Goal: Task Accomplishment & Management: Use online tool/utility

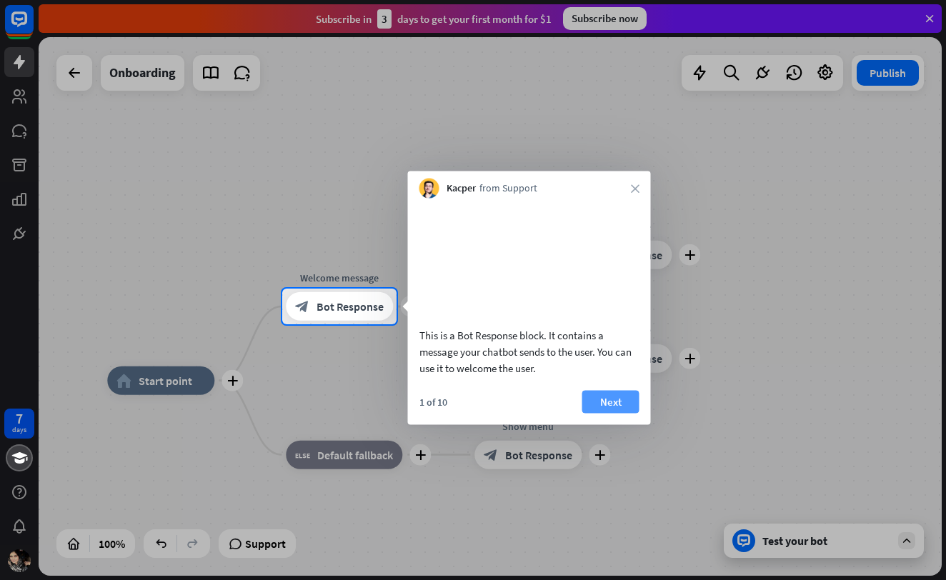
click at [612, 413] on button "Next" at bounding box center [611, 401] width 57 height 23
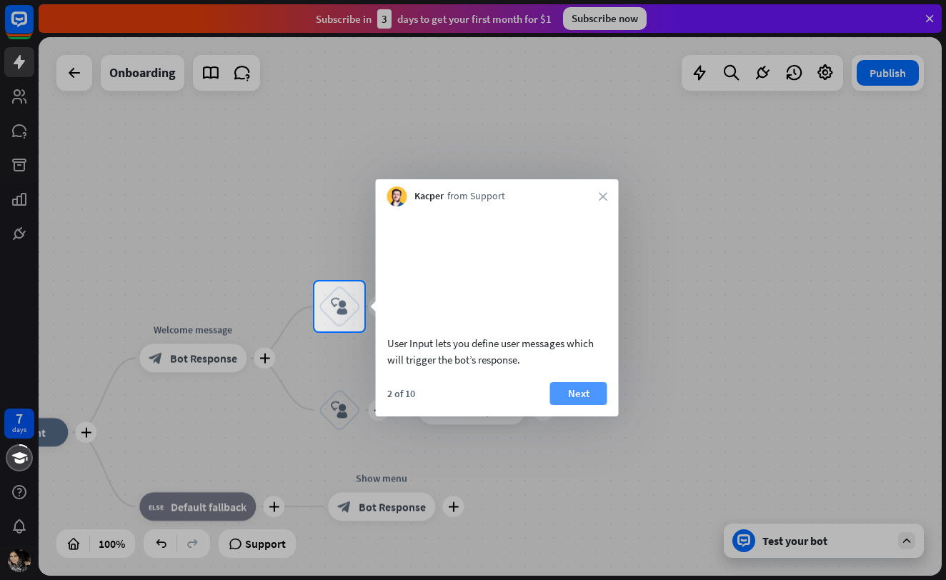
click at [598, 405] on button "Next" at bounding box center [578, 393] width 57 height 23
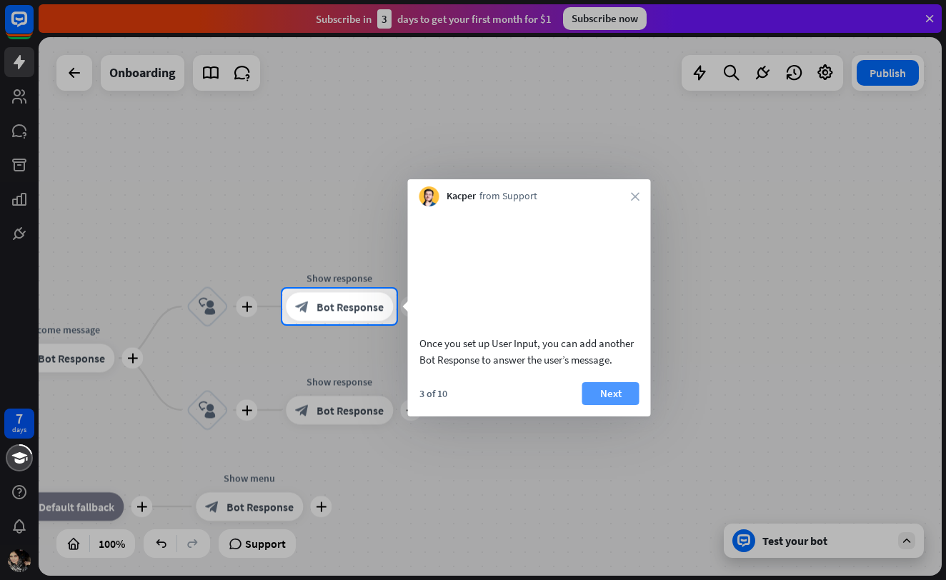
click at [620, 405] on button "Next" at bounding box center [611, 393] width 57 height 23
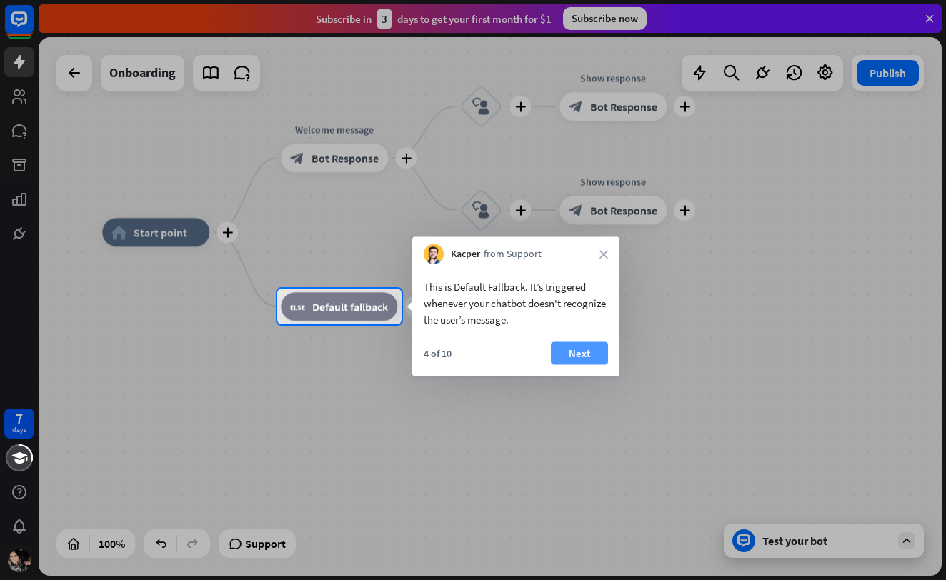
click at [589, 360] on button "Next" at bounding box center [579, 353] width 57 height 23
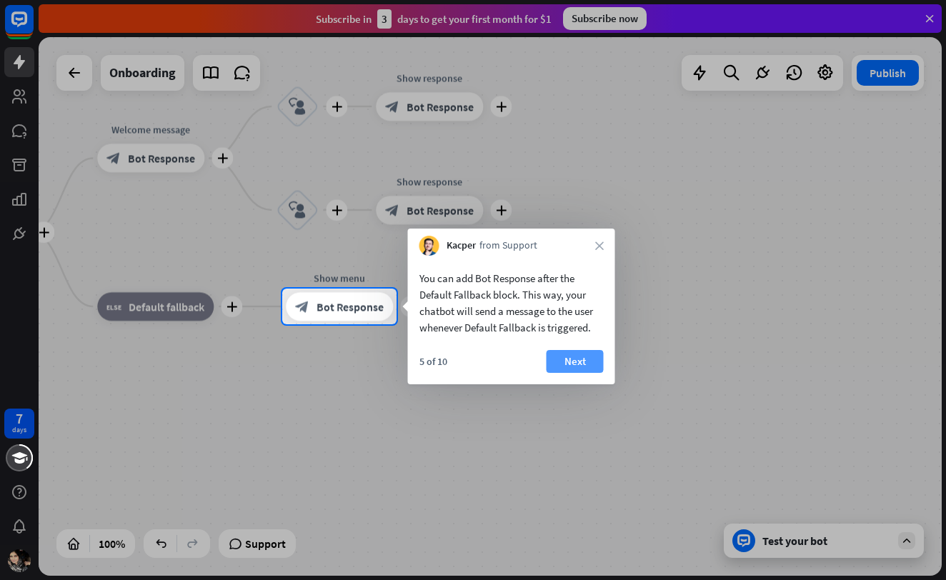
click at [602, 362] on button "Next" at bounding box center [575, 361] width 57 height 23
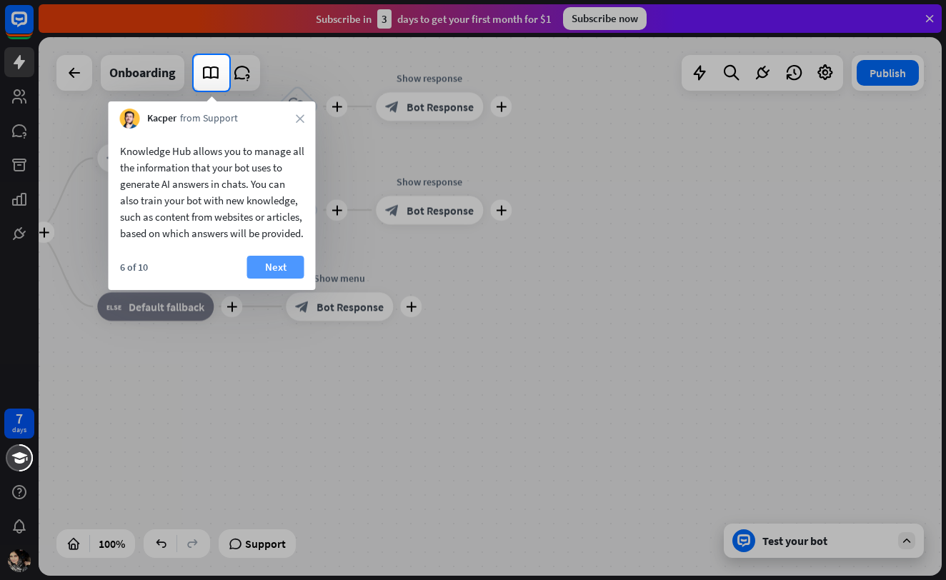
click at [277, 279] on button "Next" at bounding box center [275, 267] width 57 height 23
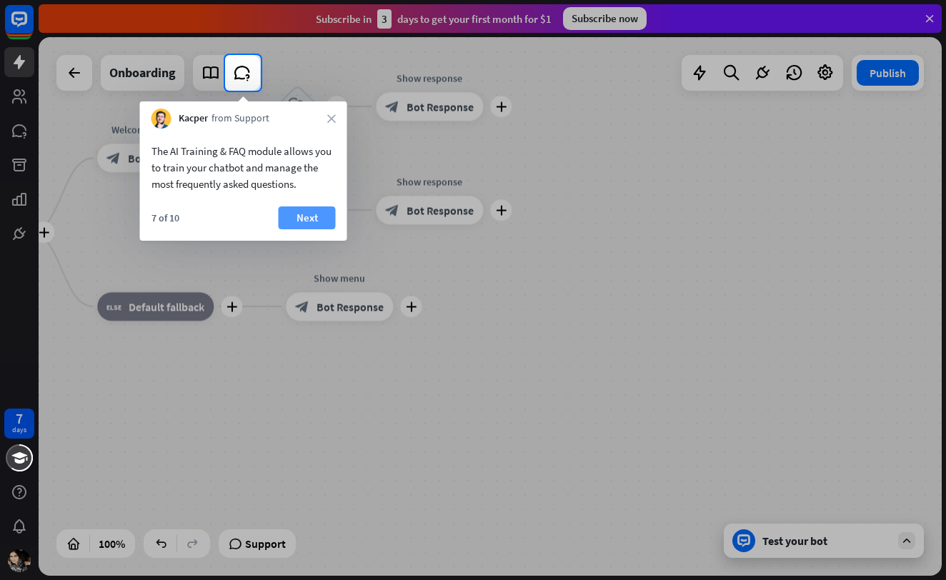
click at [309, 219] on button "Next" at bounding box center [307, 218] width 57 height 23
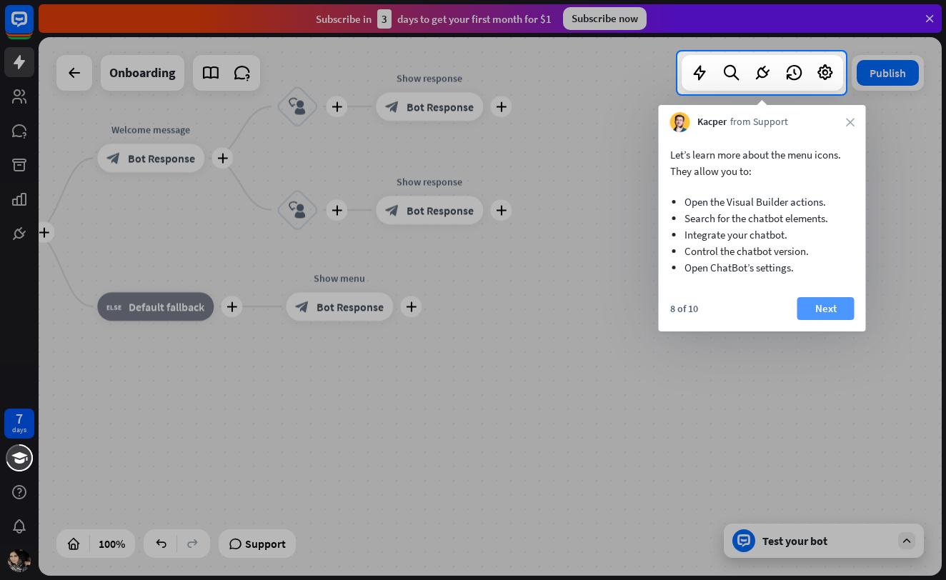
click at [806, 307] on button "Next" at bounding box center [826, 308] width 57 height 23
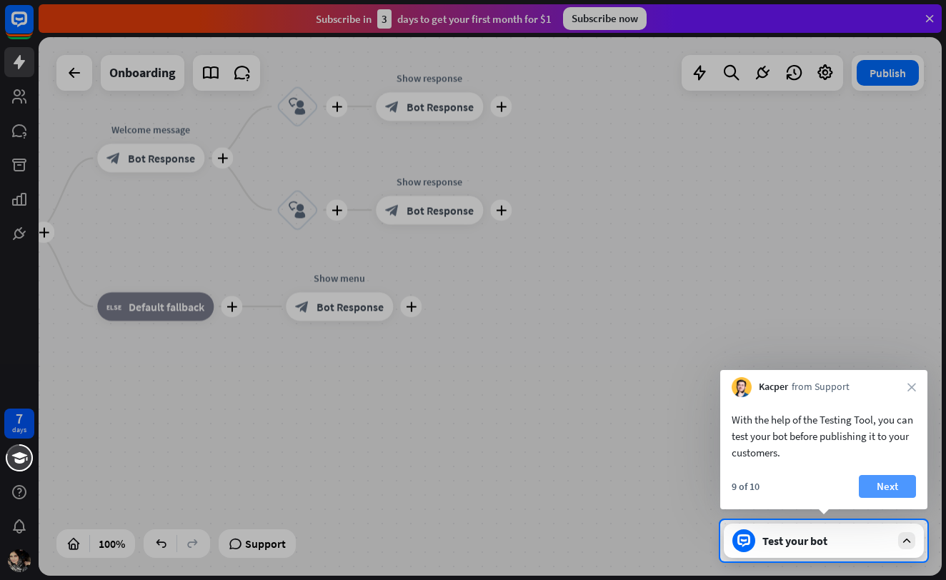
click at [877, 479] on button "Next" at bounding box center [887, 486] width 57 height 23
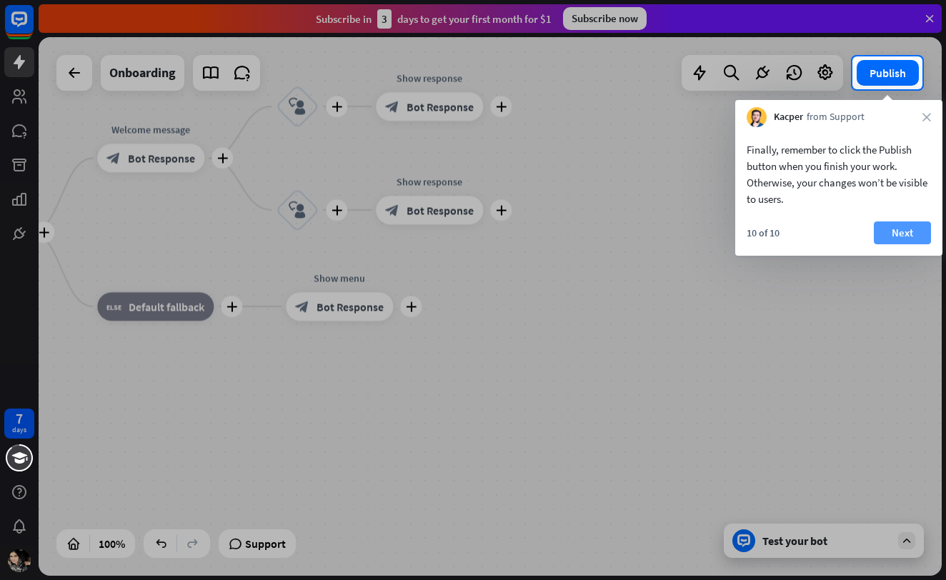
click at [898, 239] on button "Next" at bounding box center [902, 233] width 57 height 23
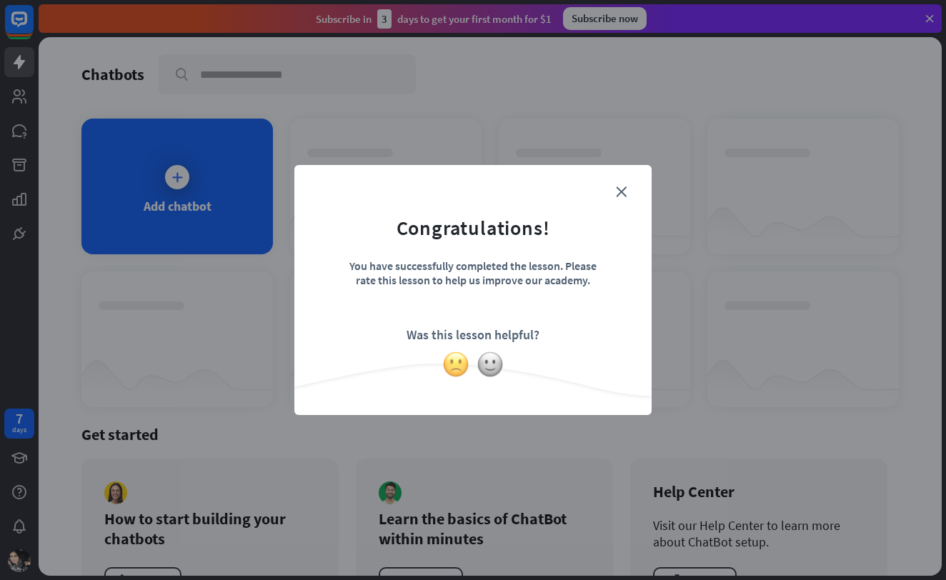
click at [457, 372] on img at bounding box center [455, 364] width 27 height 27
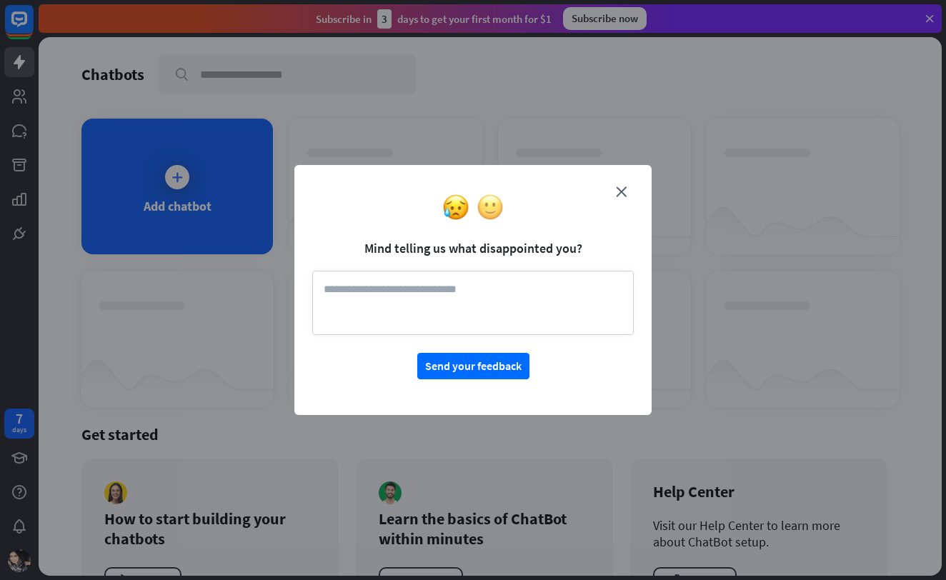
click at [489, 205] on img at bounding box center [490, 207] width 27 height 27
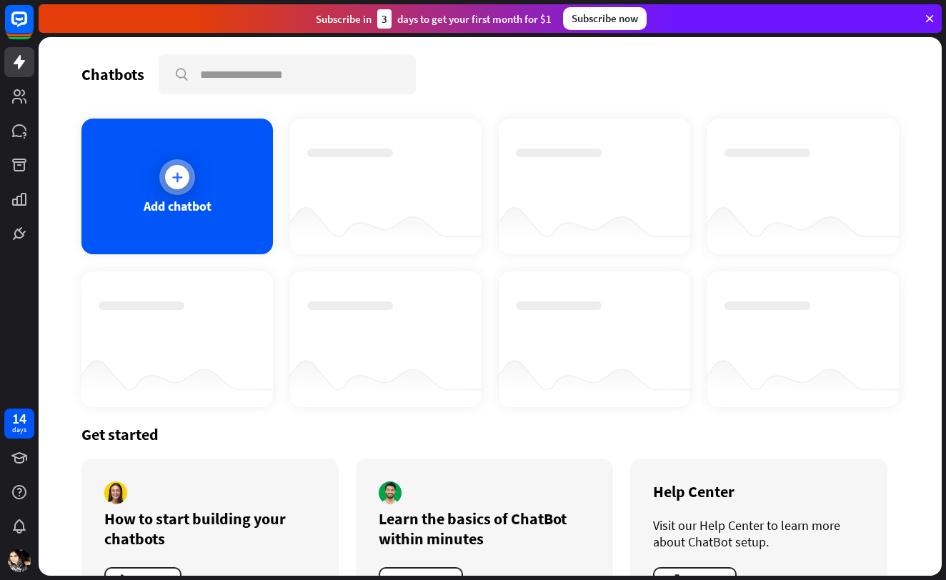
click at [174, 180] on icon at bounding box center [177, 177] width 14 height 14
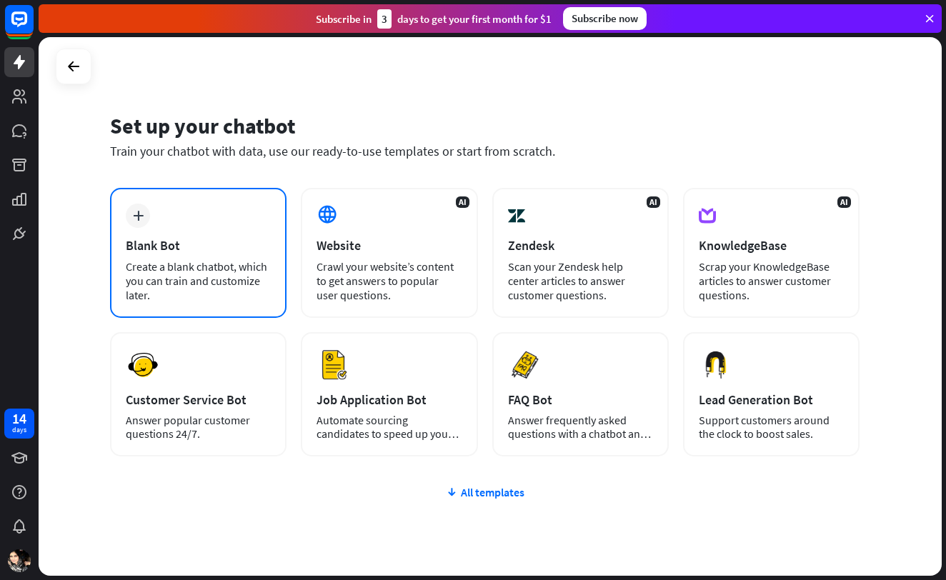
click at [189, 222] on div "plus Blank Bot Create a blank chatbot, which you can train and customize later." at bounding box center [198, 253] width 177 height 130
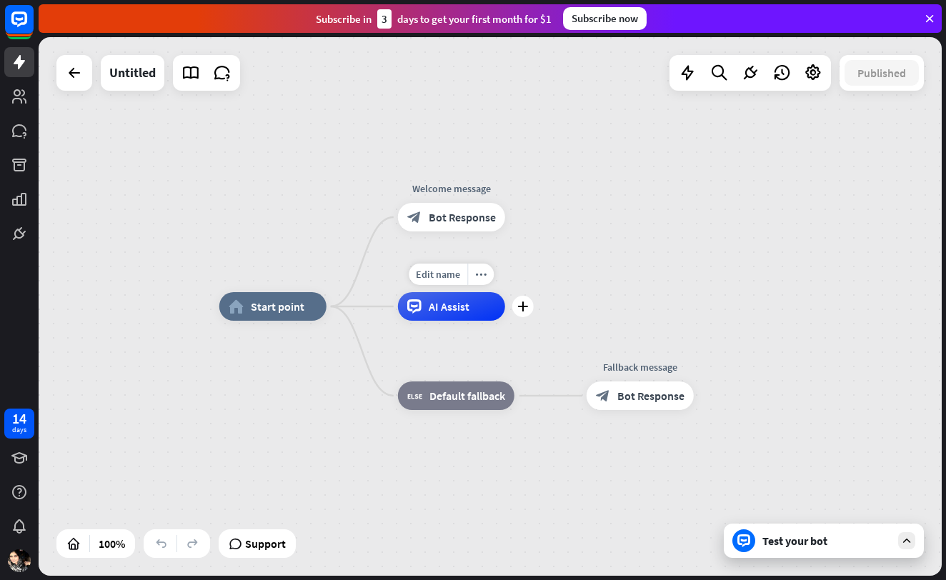
click at [462, 310] on span "AI Assist" at bounding box center [449, 306] width 41 height 14
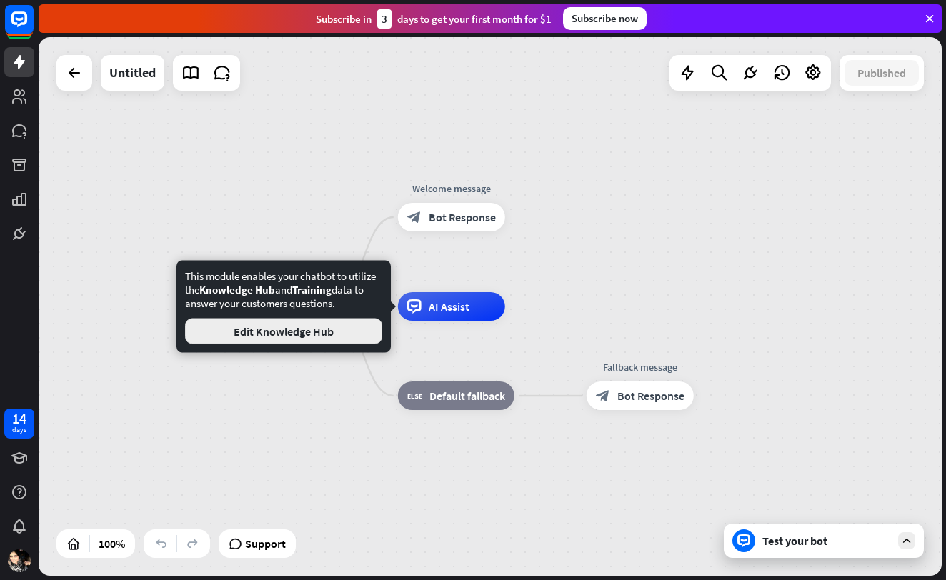
click at [333, 331] on button "Edit Knowledge Hub" at bounding box center [283, 332] width 197 height 26
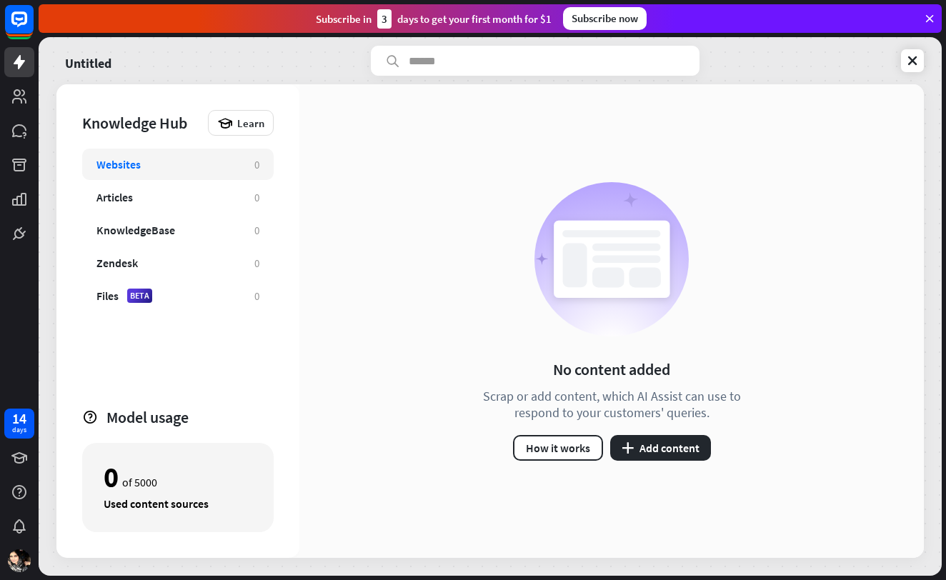
click at [333, 331] on div "No content added Scrap or add content, which AI Assist can use to respond to yo…" at bounding box center [611, 321] width 625 height 474
click at [933, 18] on icon at bounding box center [929, 18] width 13 height 13
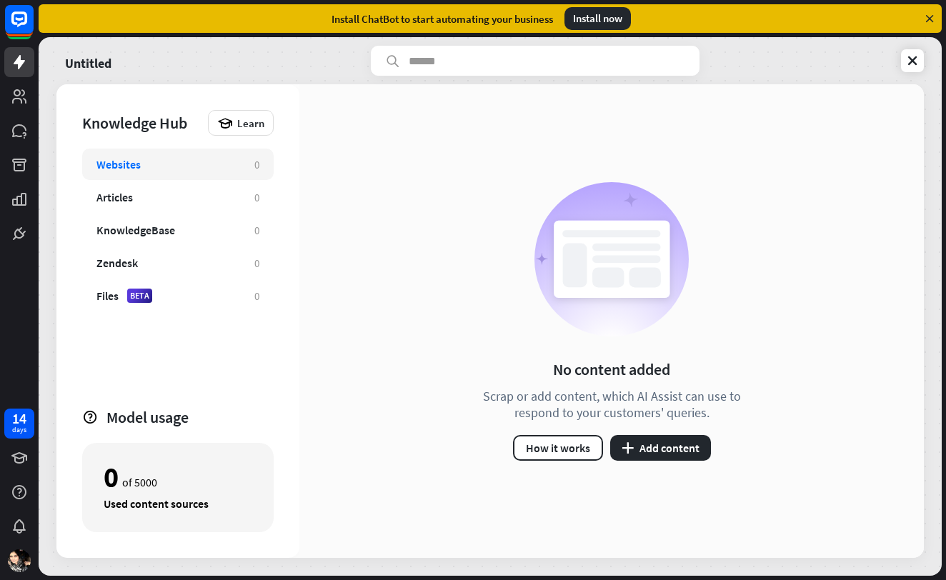
click at [590, 21] on div "Install now" at bounding box center [598, 18] width 66 height 23
click at [603, 15] on div "Install now" at bounding box center [598, 18] width 66 height 23
click at [429, 194] on div "No content added Scrap or add content, which AI Assist can use to respond to yo…" at bounding box center [611, 321] width 625 height 474
click at [589, 15] on div "Install now" at bounding box center [598, 18] width 66 height 23
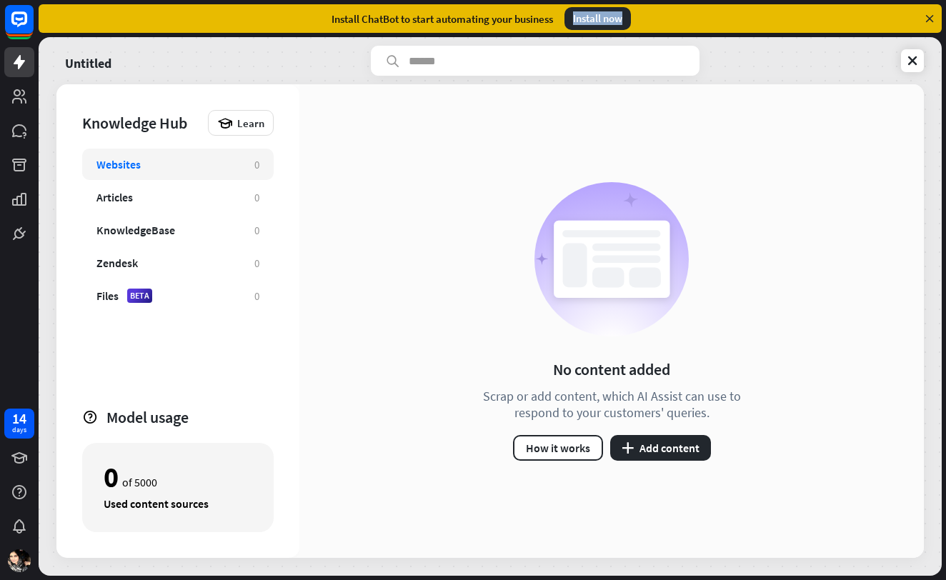
click at [589, 15] on div "Install now" at bounding box center [598, 18] width 66 height 23
click at [459, 177] on div "No content added Scrap or add content, which AI Assist can use to respond to yo…" at bounding box center [611, 321] width 625 height 474
click at [656, 450] on button "plus Add content" at bounding box center [660, 448] width 101 height 26
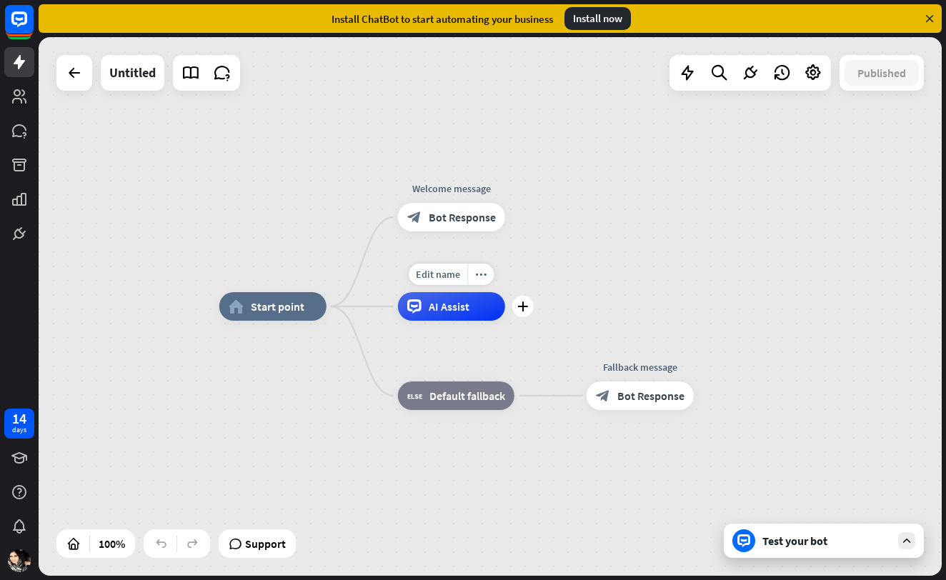
click at [465, 317] on div "AI Assist" at bounding box center [451, 306] width 107 height 29
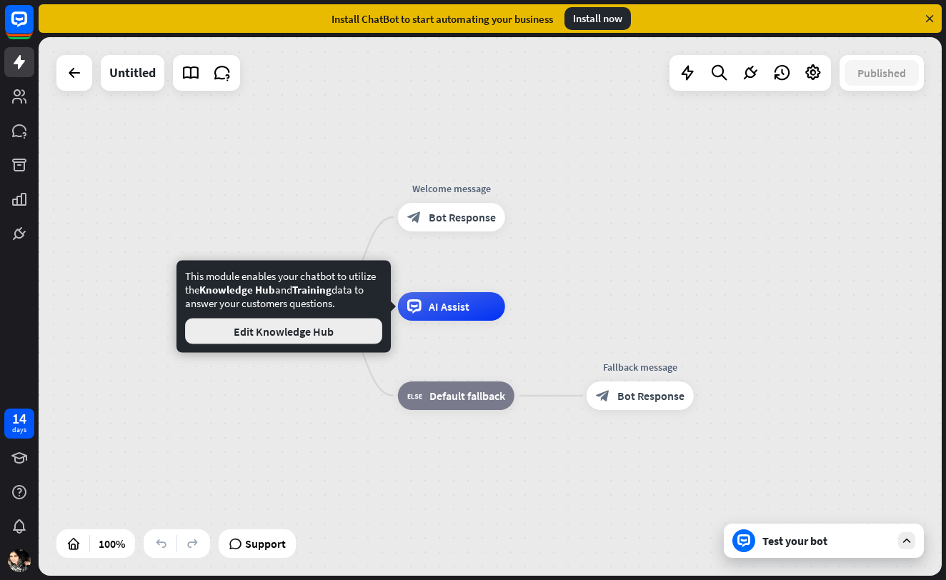
click at [317, 340] on button "Edit Knowledge Hub" at bounding box center [283, 332] width 197 height 26
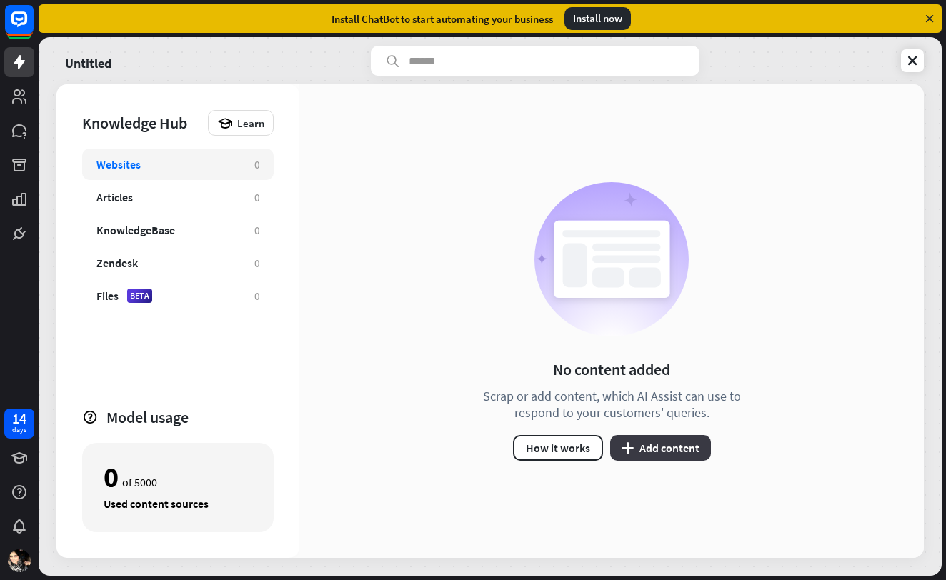
click at [676, 452] on button "plus Add content" at bounding box center [660, 448] width 101 height 26
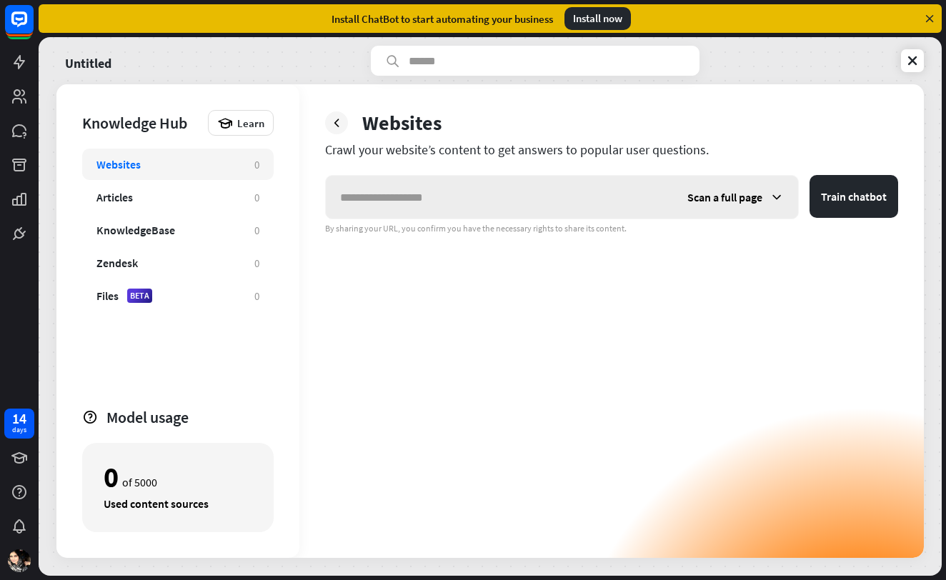
click at [484, 204] on input "text" at bounding box center [499, 197] width 347 height 43
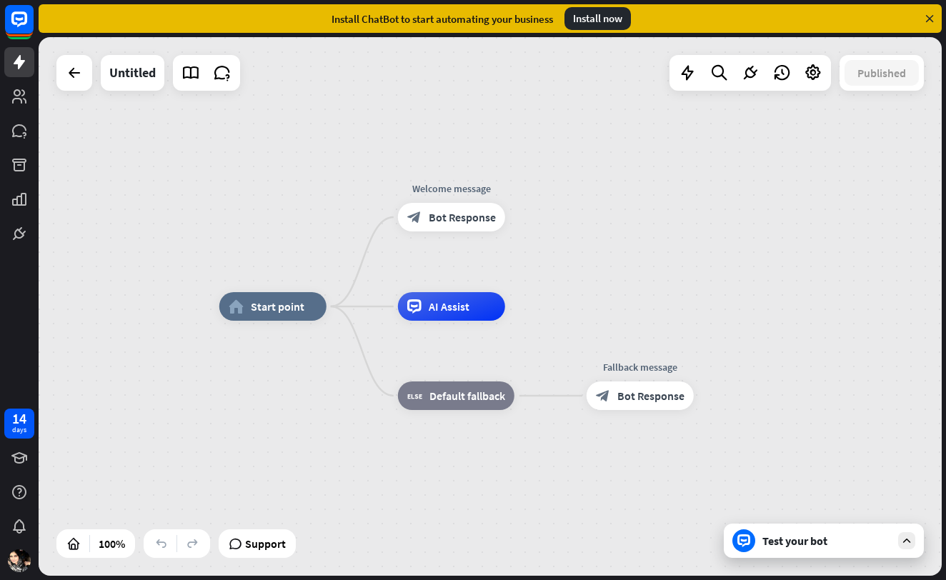
click at [782, 547] on div "Test your bot" at bounding box center [827, 541] width 129 height 14
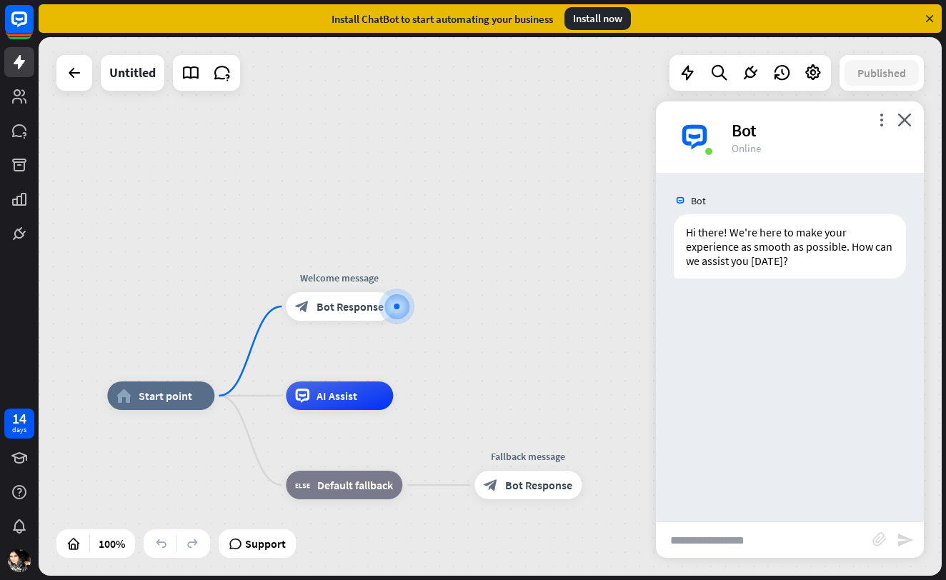
click at [745, 540] on input "text" at bounding box center [764, 540] width 217 height 36
type input "**********"
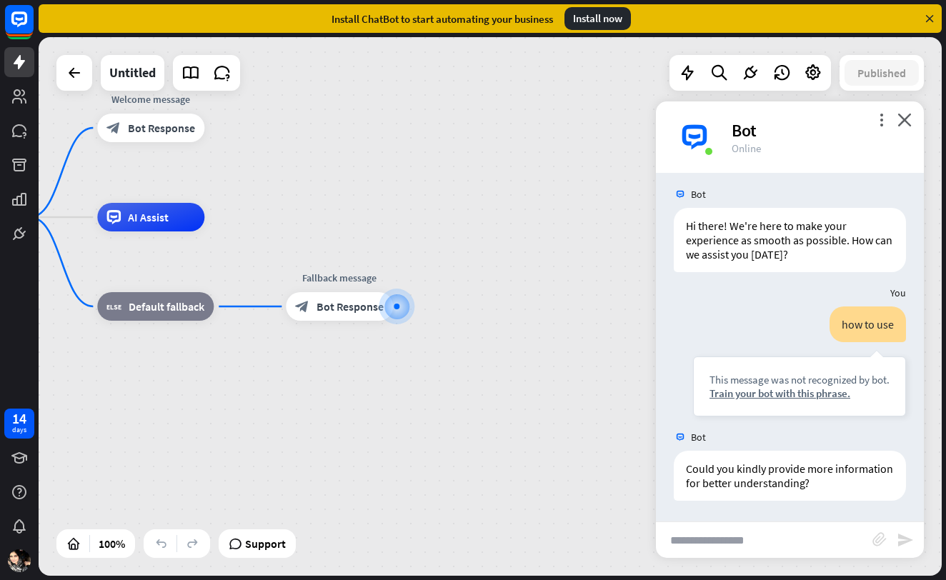
scroll to position [7, 0]
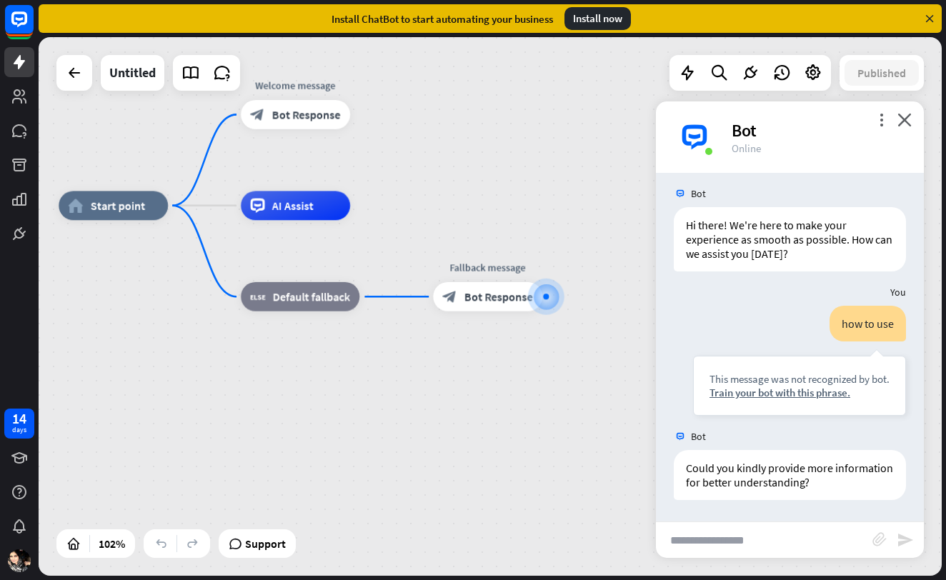
click at [700, 542] on input "text" at bounding box center [764, 540] width 217 height 36
type input "**********"
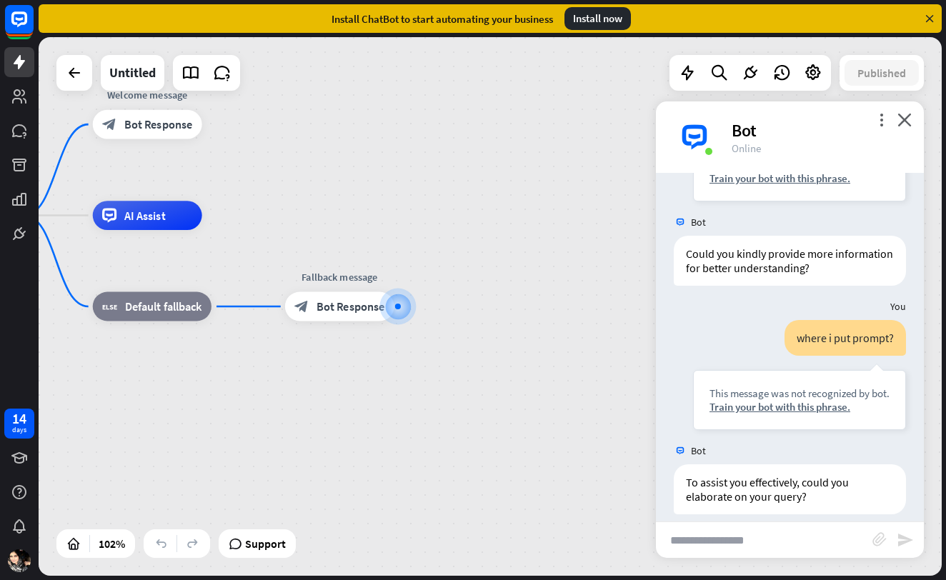
scroll to position [236, 0]
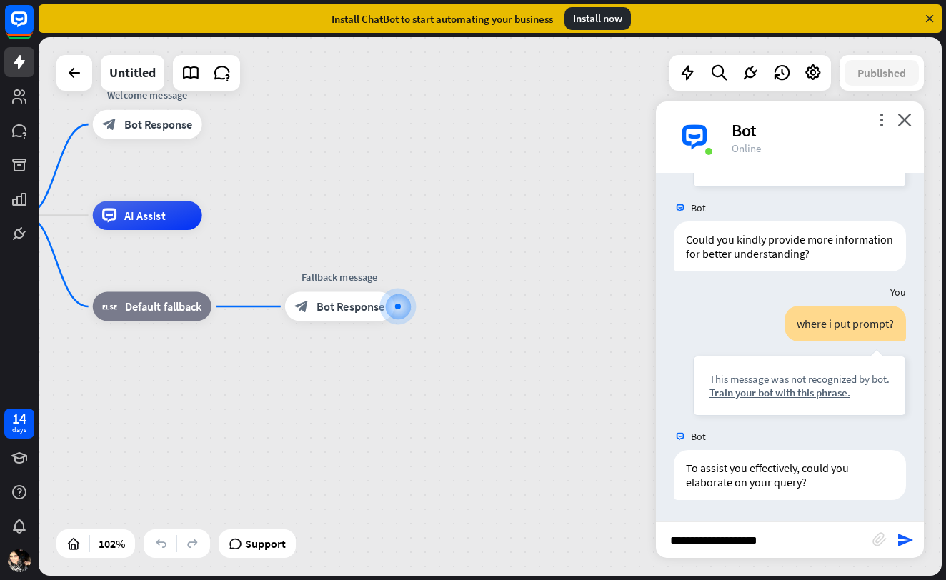
paste input "**********"
type input "**********"
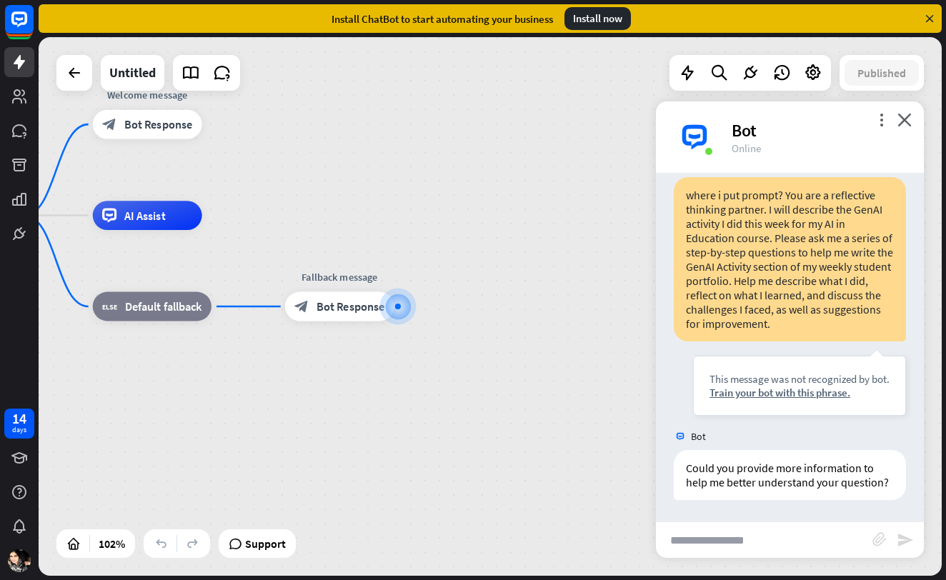
scroll to position [622, 0]
click at [904, 114] on icon "close" at bounding box center [905, 120] width 14 height 14
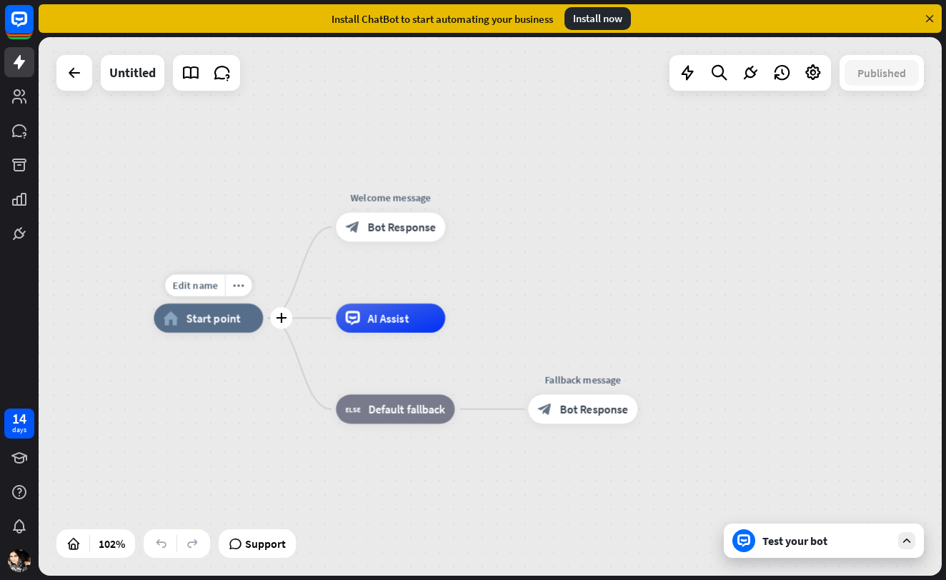
click at [212, 314] on span "Start point" at bounding box center [213, 318] width 54 height 14
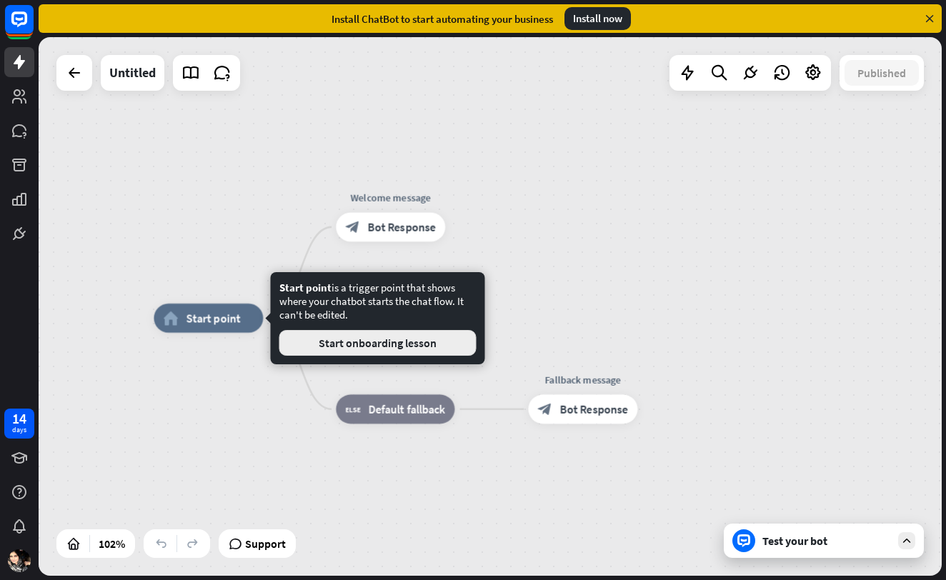
click at [335, 338] on button "Start onboarding lesson" at bounding box center [377, 343] width 197 height 26
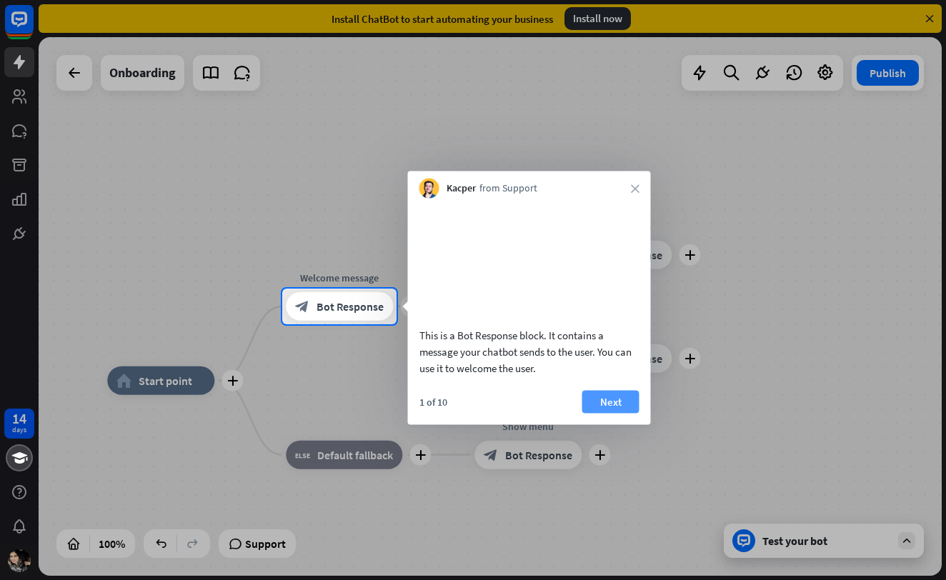
click at [618, 413] on button "Next" at bounding box center [611, 401] width 57 height 23
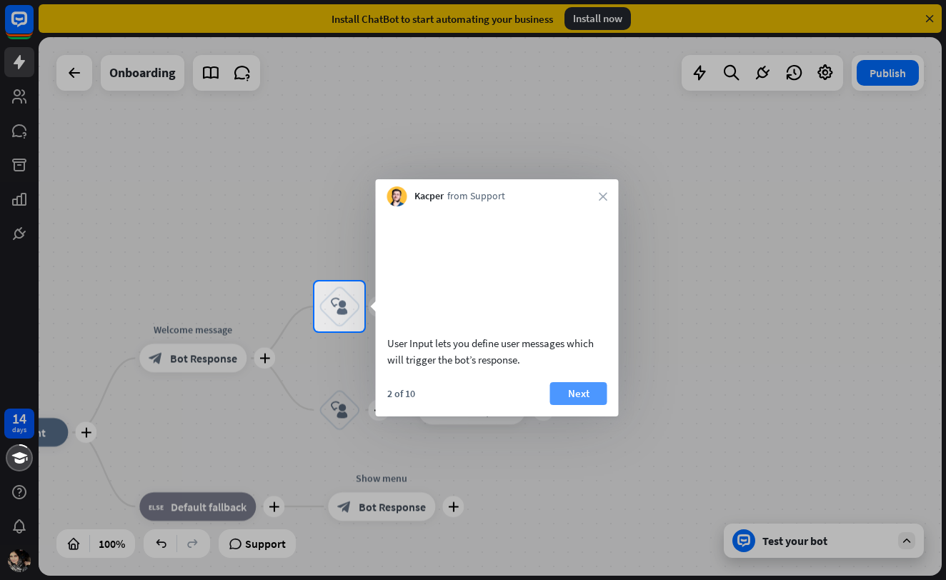
click at [598, 405] on button "Next" at bounding box center [578, 393] width 57 height 23
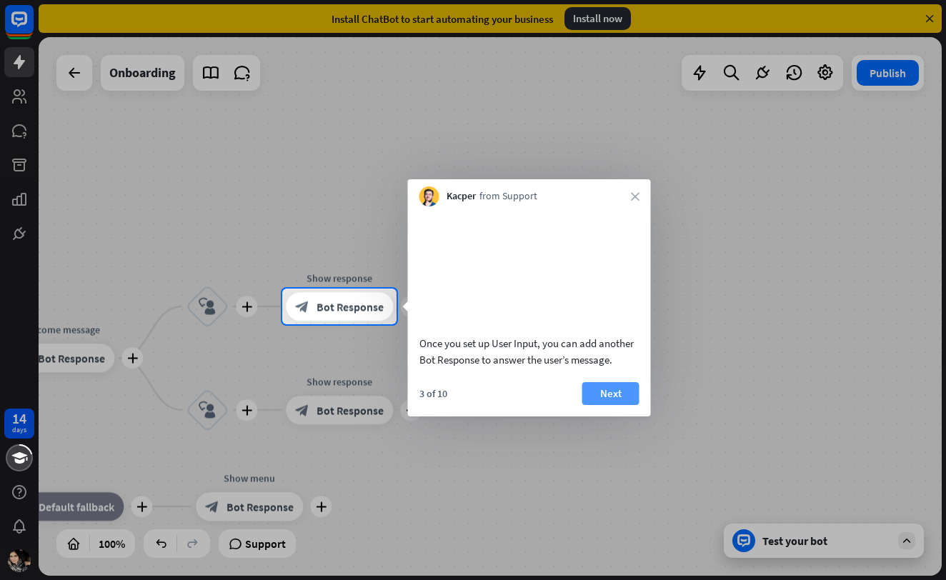
click at [608, 405] on button "Next" at bounding box center [611, 393] width 57 height 23
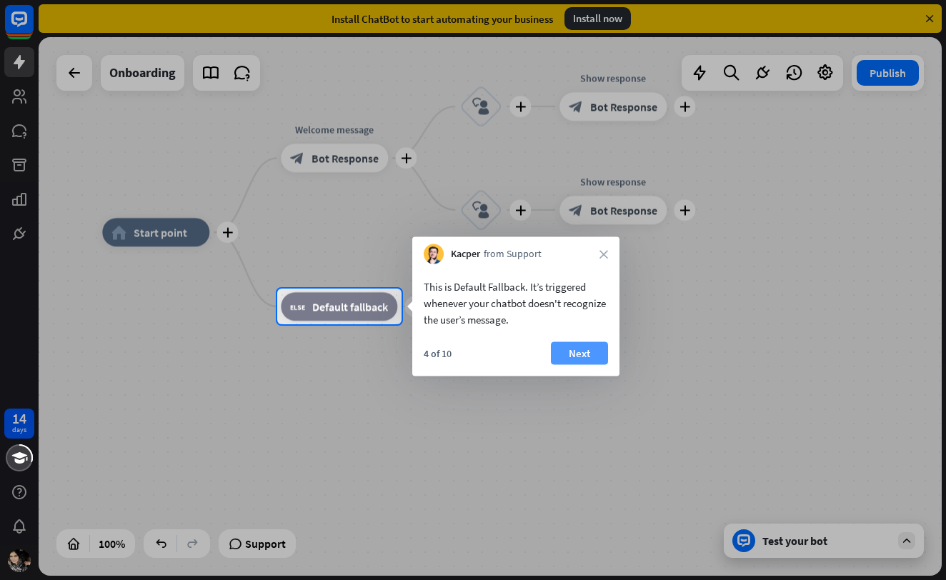
click at [594, 345] on button "Next" at bounding box center [579, 353] width 57 height 23
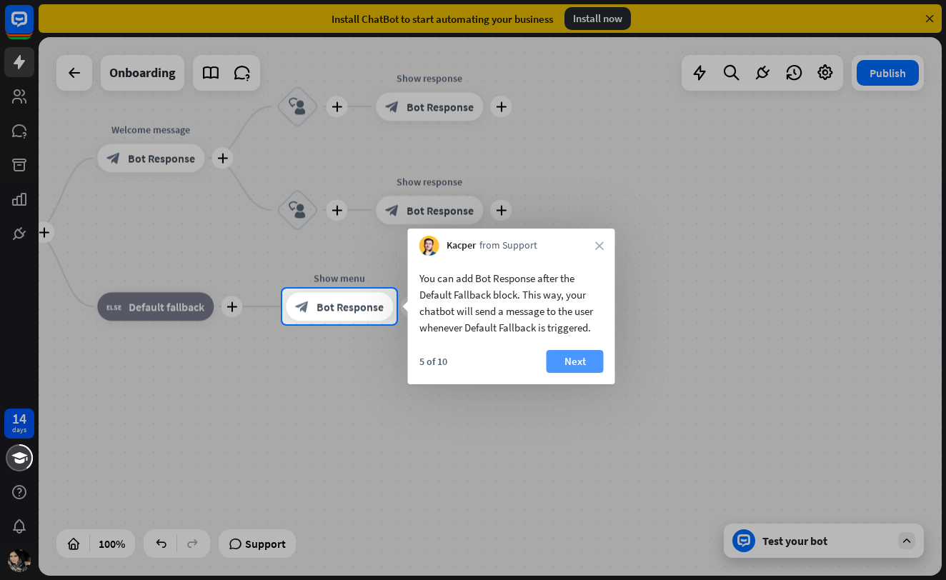
click at [568, 367] on button "Next" at bounding box center [575, 361] width 57 height 23
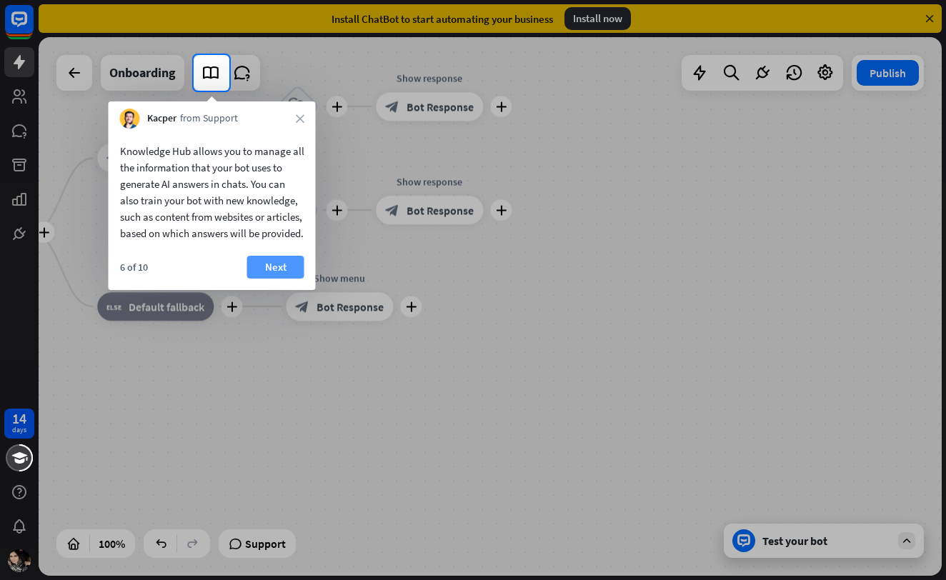
click at [274, 279] on button "Next" at bounding box center [275, 267] width 57 height 23
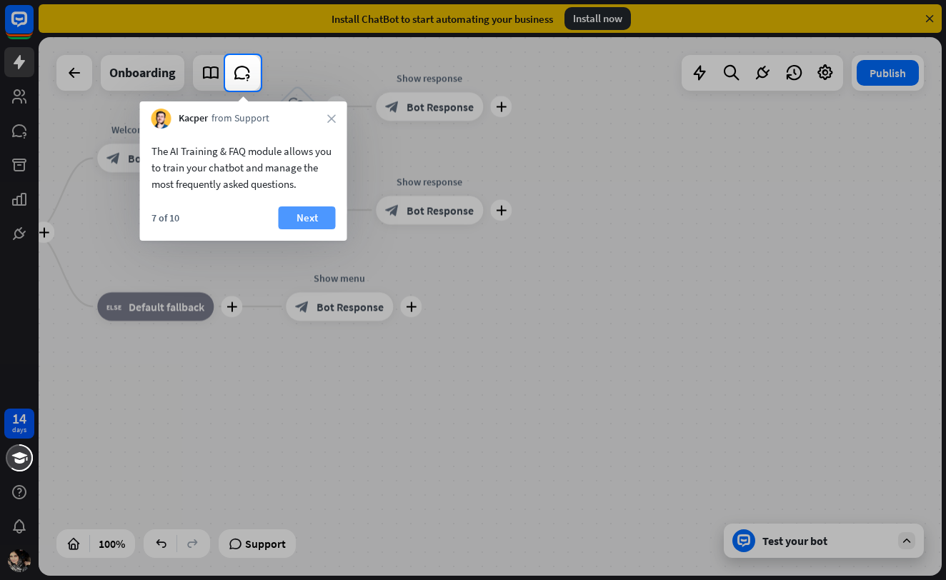
click at [309, 220] on button "Next" at bounding box center [307, 218] width 57 height 23
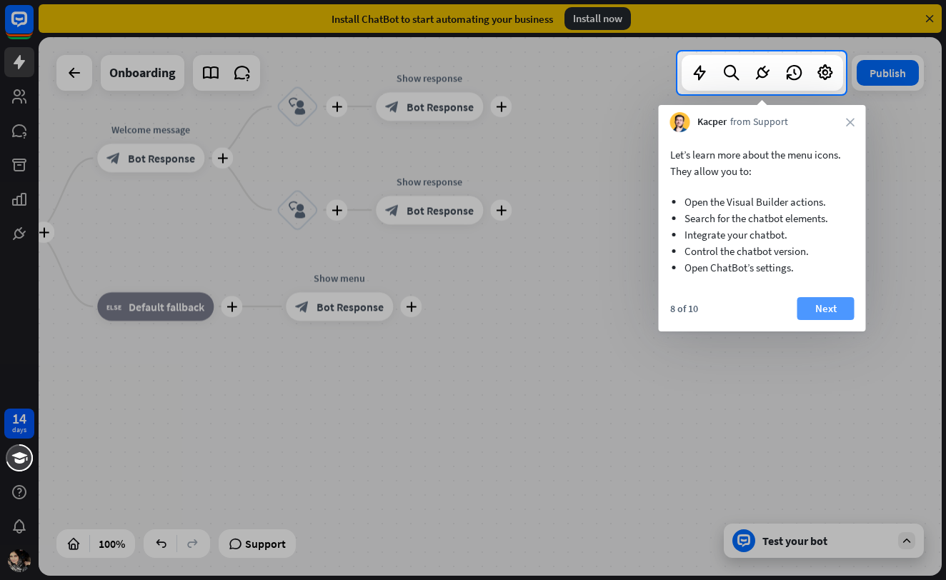
click at [825, 309] on button "Next" at bounding box center [826, 308] width 57 height 23
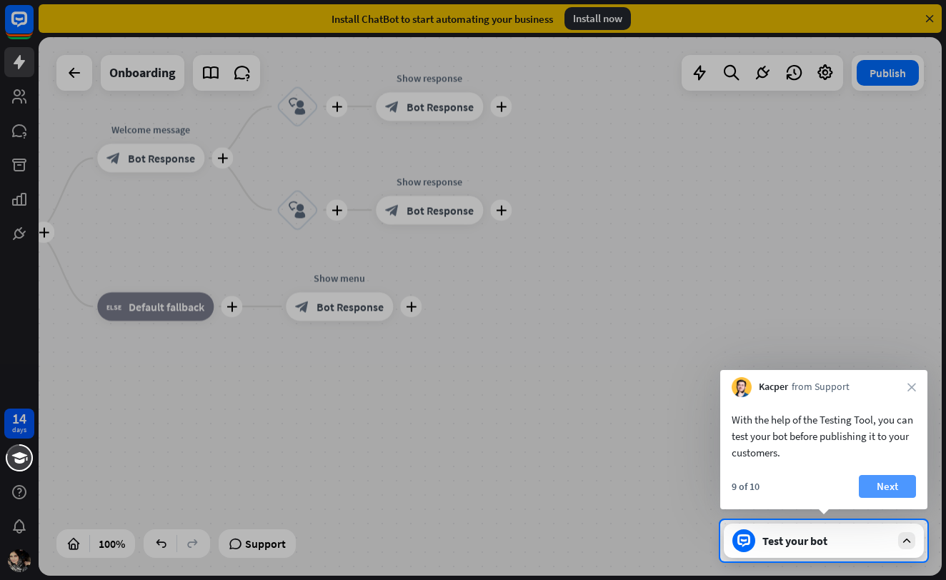
click at [875, 489] on button "Next" at bounding box center [887, 486] width 57 height 23
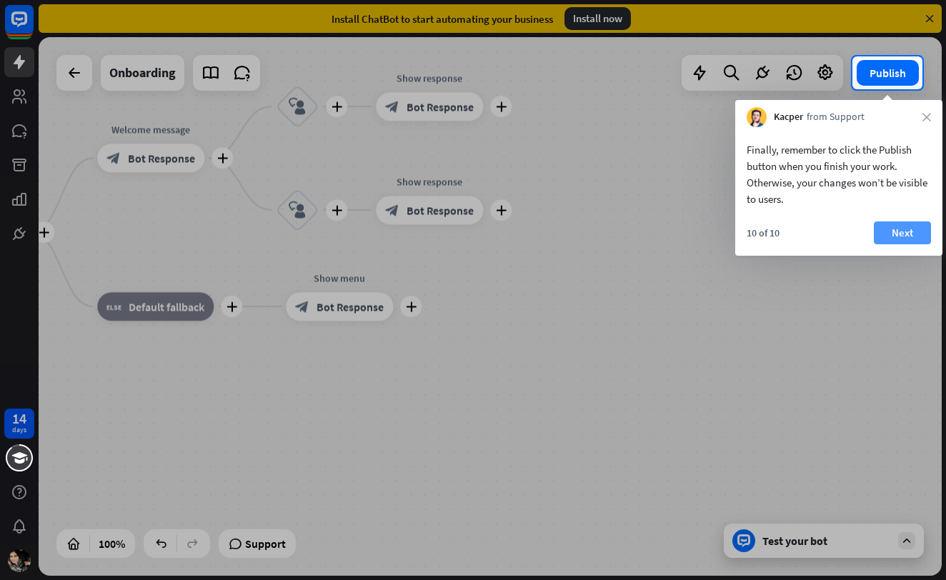
click at [911, 241] on button "Next" at bounding box center [902, 233] width 57 height 23
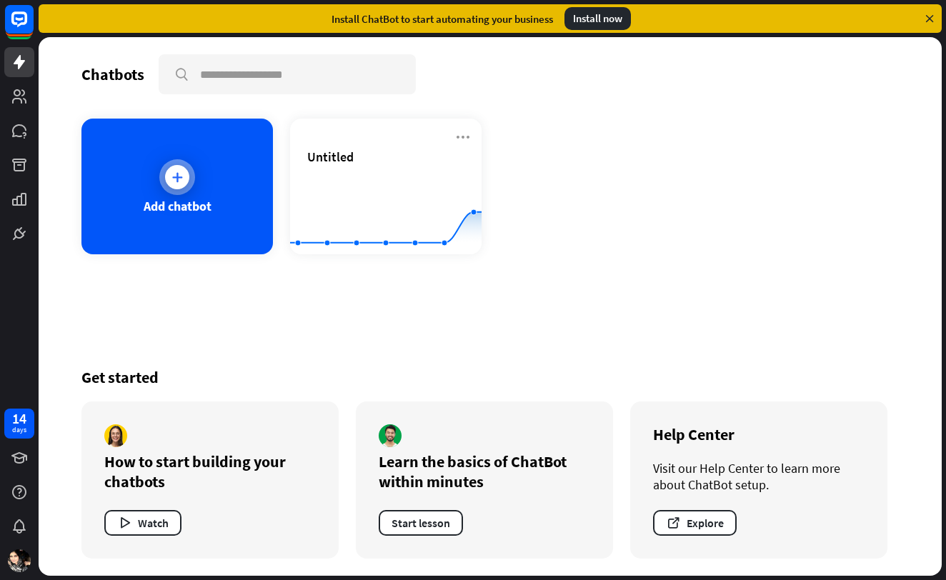
click at [184, 188] on div at bounding box center [177, 177] width 36 height 36
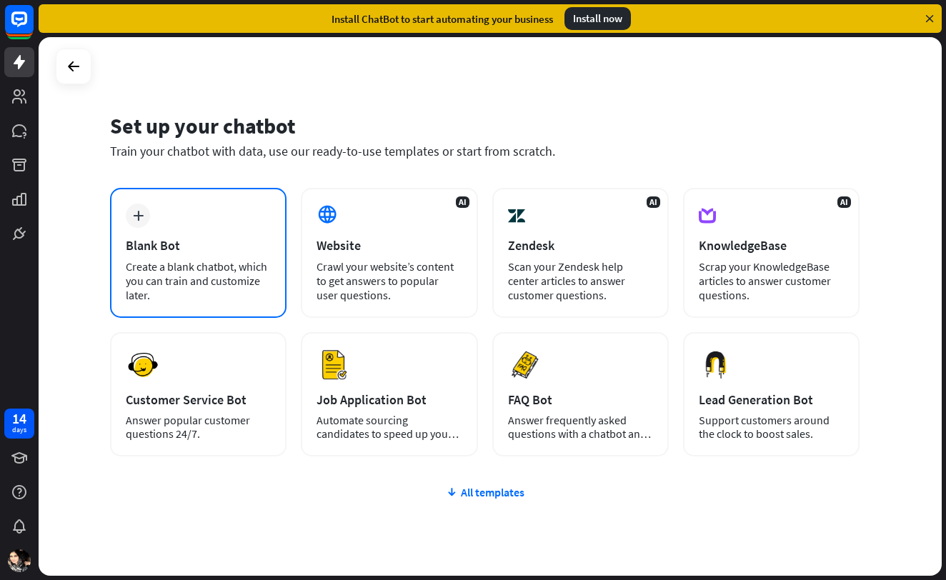
click at [184, 188] on div "plus Blank Bot Create a blank chatbot, which you can train and customize later." at bounding box center [198, 253] width 177 height 130
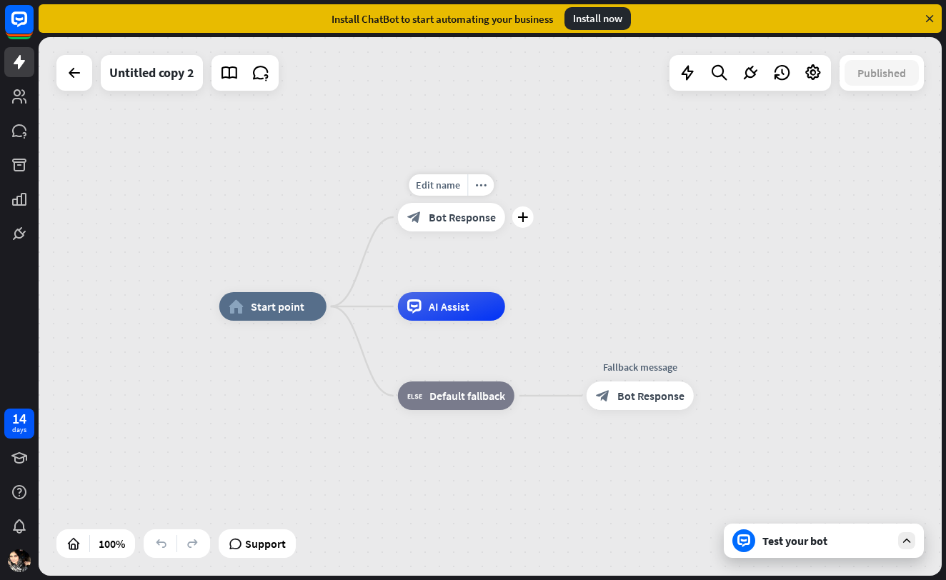
click at [449, 221] on span "Bot Response" at bounding box center [462, 217] width 67 height 14
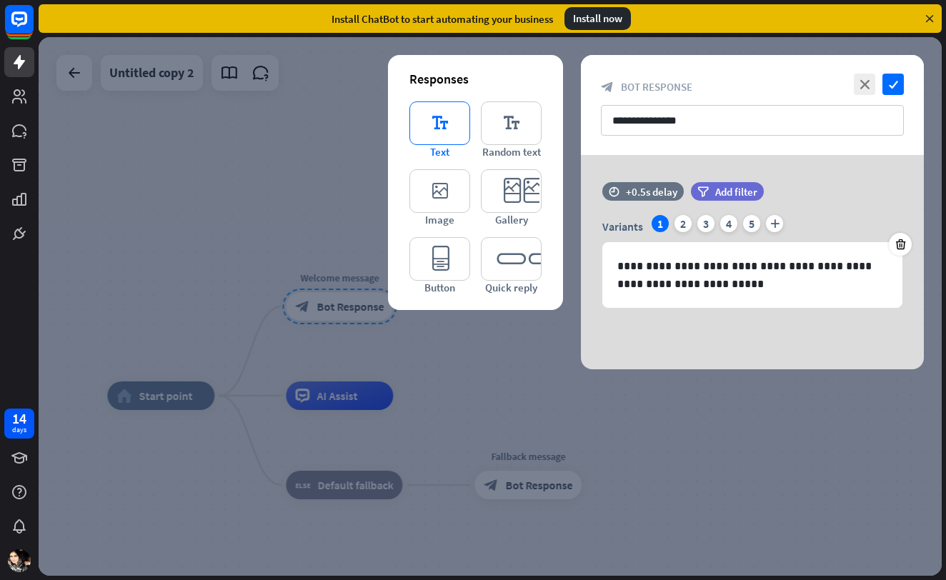
click at [444, 135] on icon "editor_text" at bounding box center [440, 123] width 61 height 44
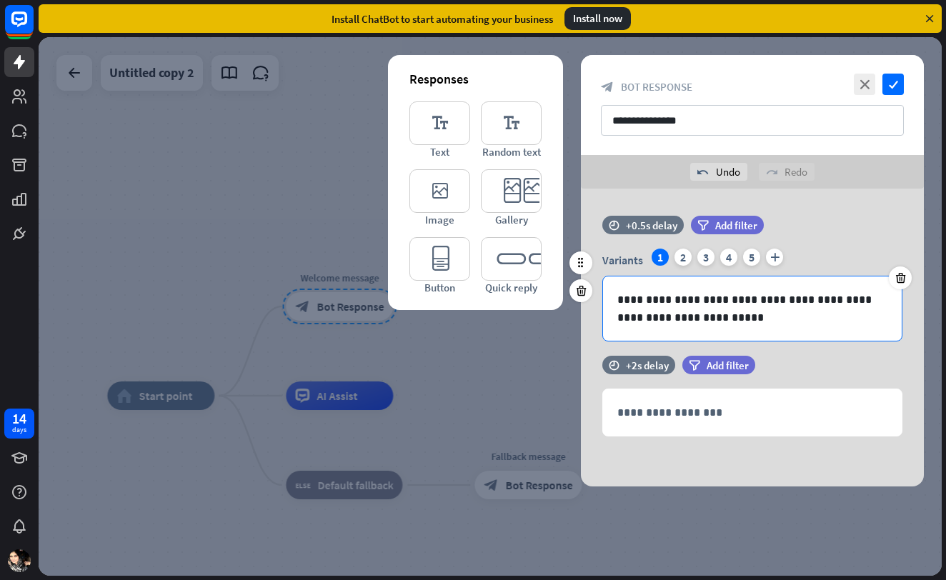
click at [653, 304] on p "**********" at bounding box center [753, 309] width 270 height 36
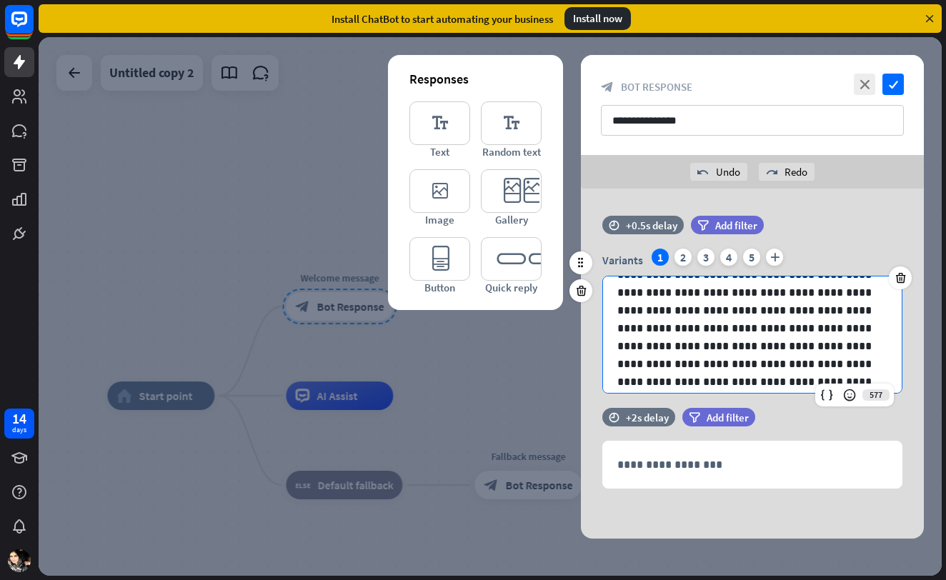
scroll to position [79, 0]
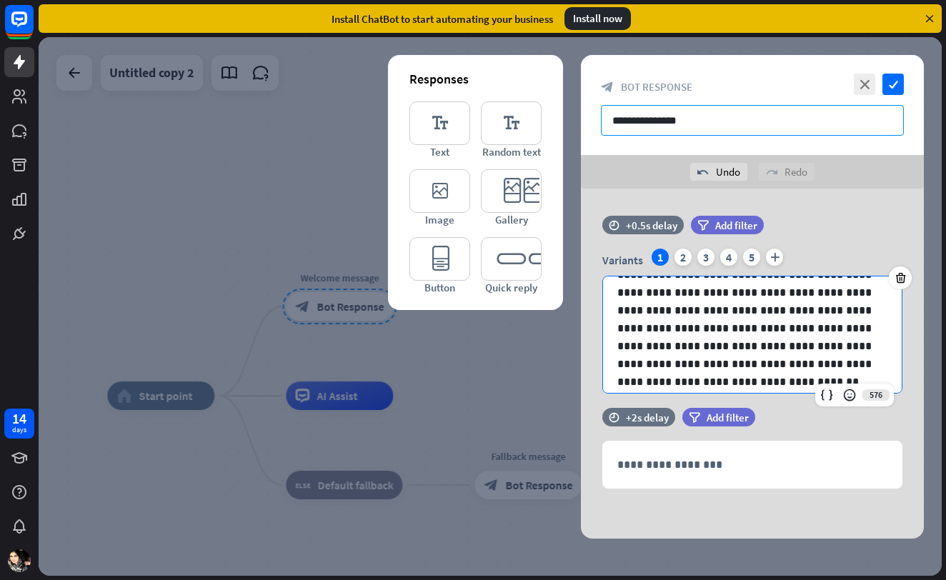
click at [656, 125] on input "**********" at bounding box center [752, 120] width 303 height 31
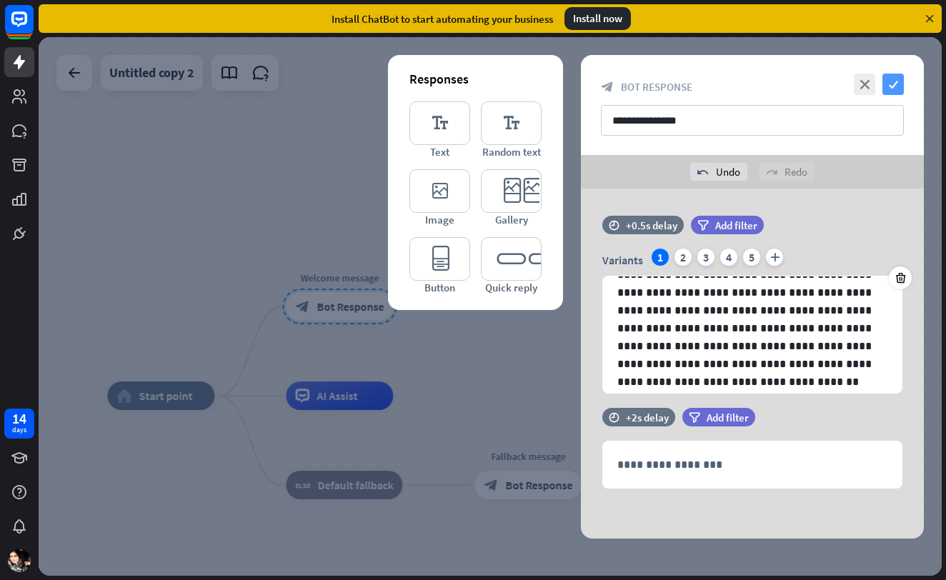
click at [892, 82] on icon "check" at bounding box center [893, 84] width 21 height 21
